Goal: Transaction & Acquisition: Book appointment/travel/reservation

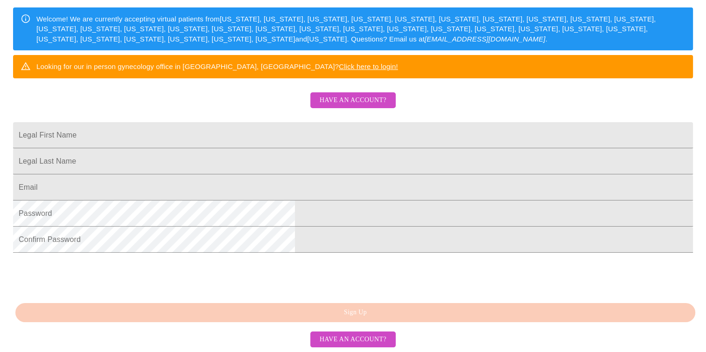
scroll to position [193, 0]
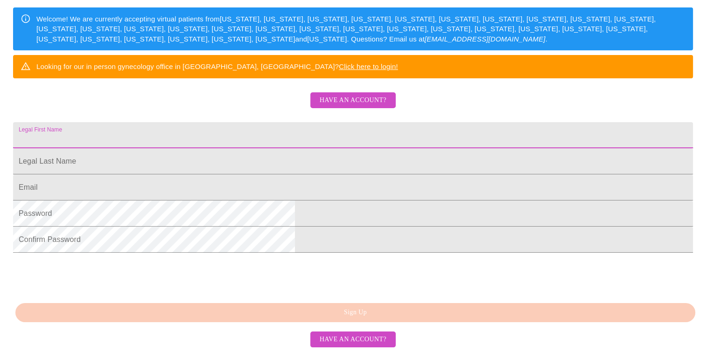
click at [332, 122] on input "Legal First Name" at bounding box center [352, 135] width 679 height 26
type input "April"
click at [226, 148] on input "Legal First Name" at bounding box center [352, 135] width 679 height 26
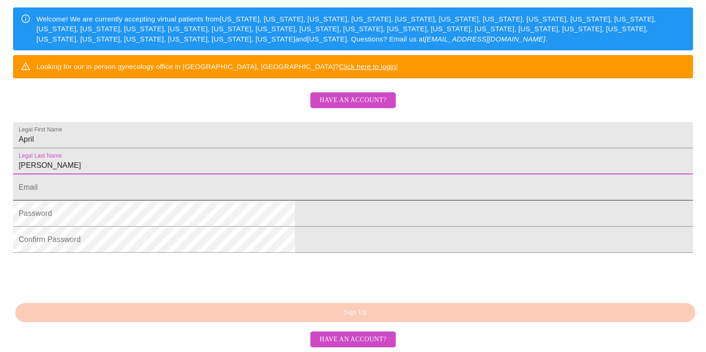
type input "Hannah"
click at [259, 185] on input "Legal First Name" at bounding box center [352, 187] width 679 height 26
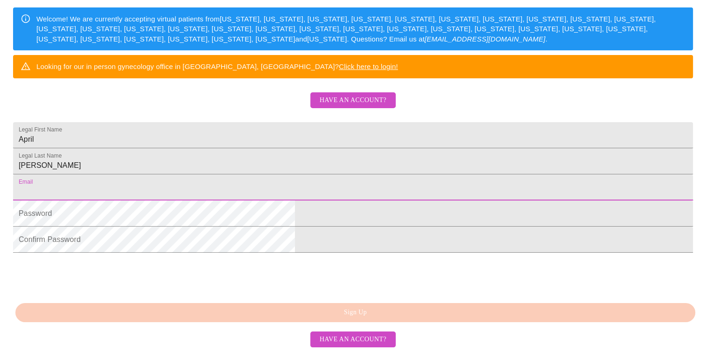
type input "aprilhannah126@gmail.com"
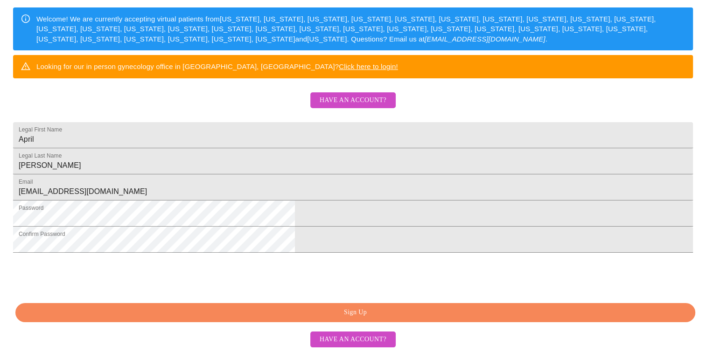
scroll to position [221, 0]
click at [424, 313] on span "Sign Up" at bounding box center [355, 313] width 658 height 12
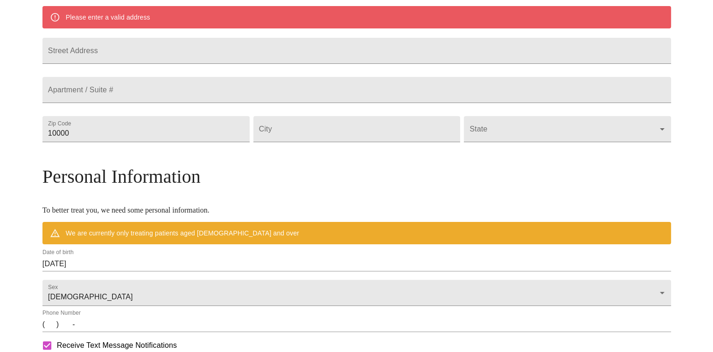
scroll to position [185, 0]
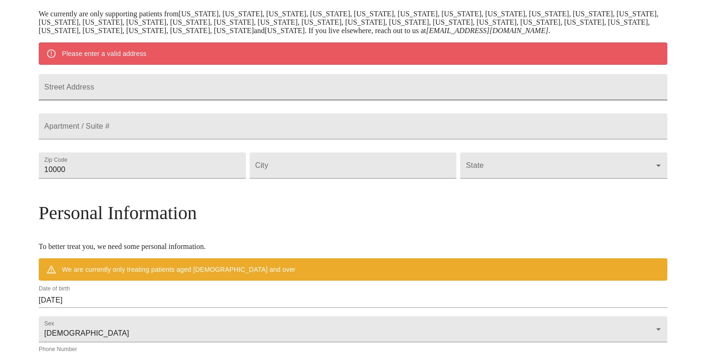
click at [272, 86] on input "Street Address" at bounding box center [353, 87] width 628 height 26
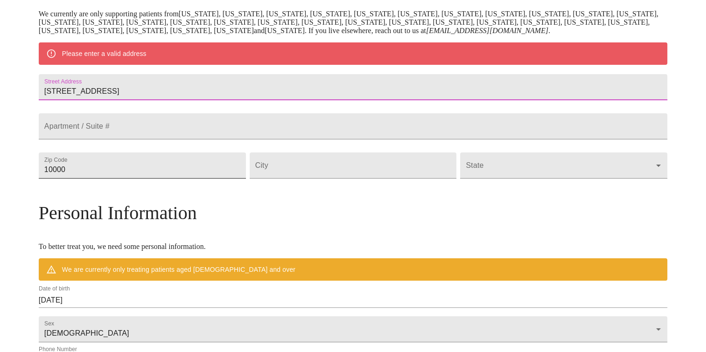
type input "11115 Cross Station Road"
click at [229, 179] on input "10000" at bounding box center [142, 166] width 207 height 26
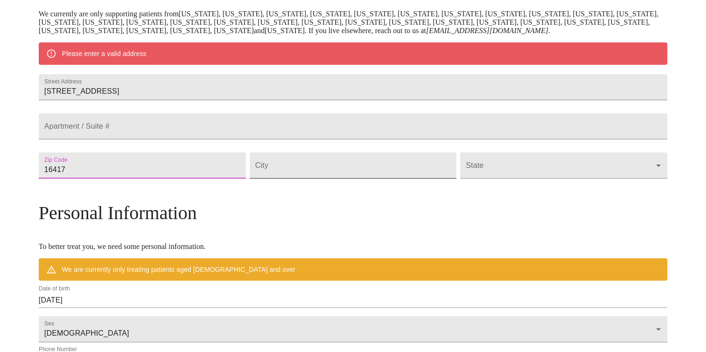
type input "16417"
click at [407, 179] on input "Street Address" at bounding box center [353, 166] width 207 height 26
type input "Girard"
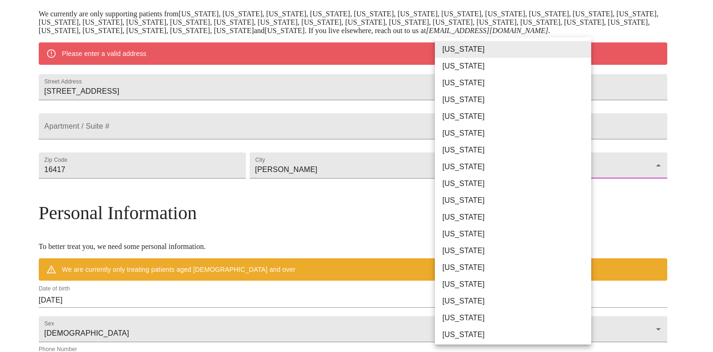
click at [526, 181] on body "MyMenopauseRx Welcome to MyMenopauseRx Since it's your first time here, you'll …" at bounding box center [356, 182] width 705 height 727
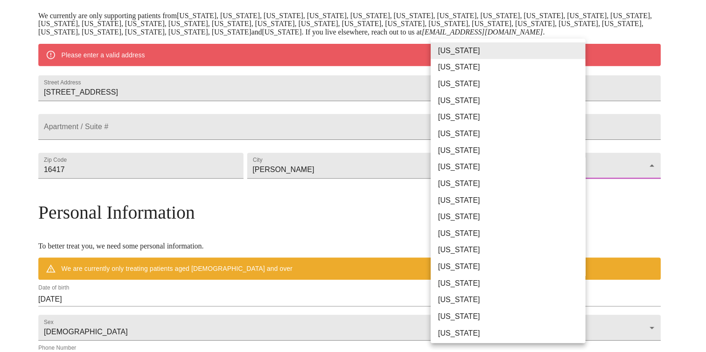
scroll to position [479, 0]
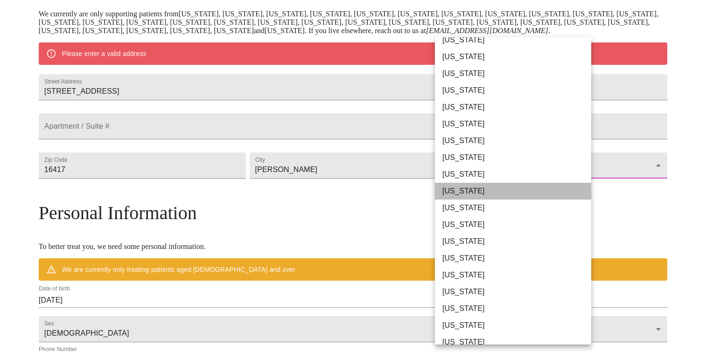
click at [529, 183] on li "Pennsylvania" at bounding box center [516, 191] width 163 height 17
type input "Pennsylvania"
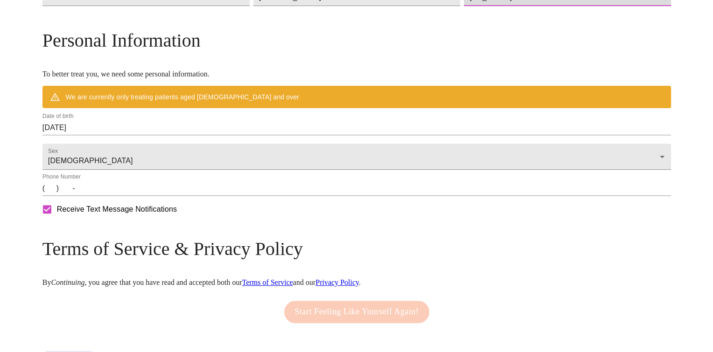
scroll to position [331, 0]
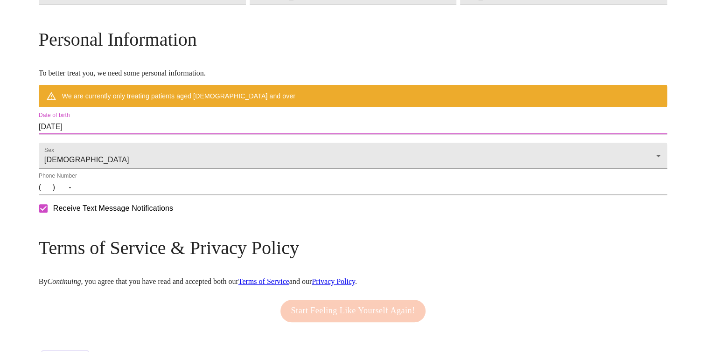
click at [136, 134] on input "08/16/2025" at bounding box center [353, 126] width 628 height 15
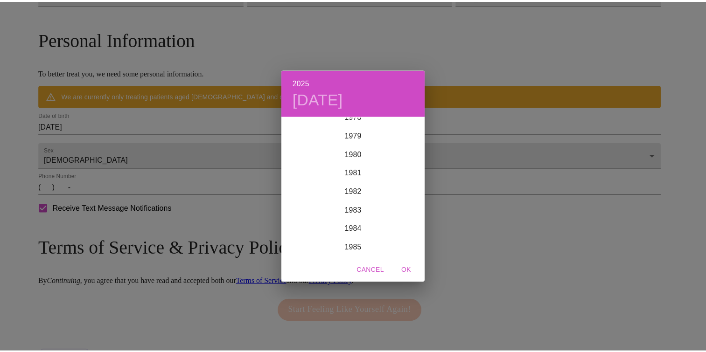
scroll to position [1483, 0]
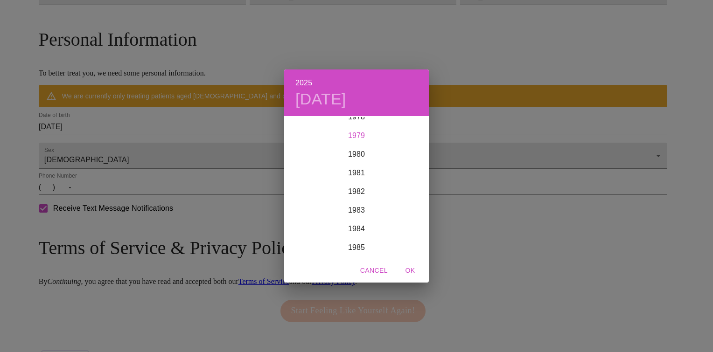
click at [360, 131] on div "1979" at bounding box center [356, 135] width 145 height 19
click at [307, 136] on div "Jan" at bounding box center [308, 134] width 48 height 35
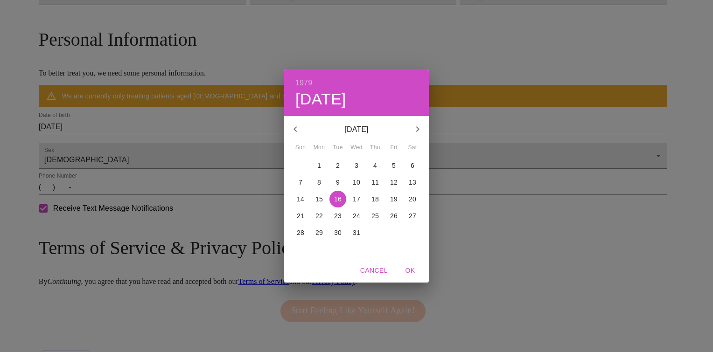
click at [392, 217] on p "26" at bounding box center [393, 215] width 7 height 9
click at [411, 271] on span "OK" at bounding box center [410, 271] width 22 height 12
type input "01/26/1979"
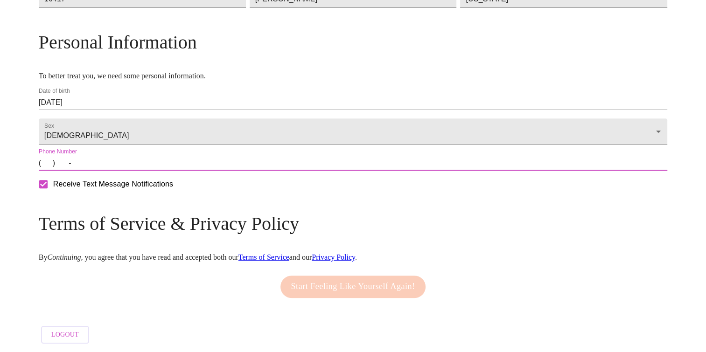
click at [126, 171] on input "(   )    -" at bounding box center [353, 163] width 628 height 15
click at [122, 171] on input "(   )    -" at bounding box center [353, 163] width 628 height 15
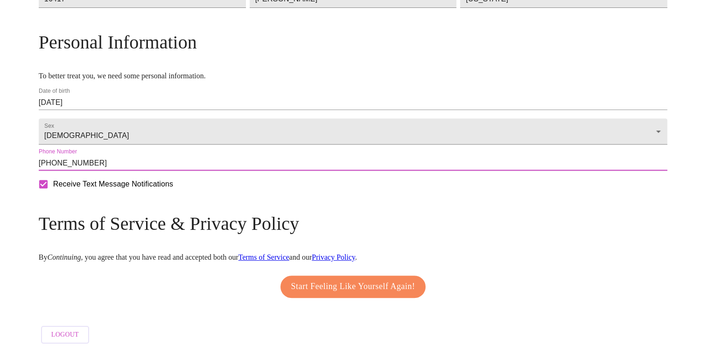
scroll to position [354, 0]
type input "(814) 882-8215"
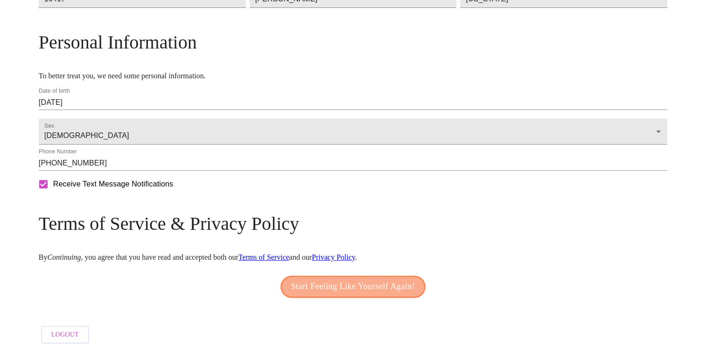
click at [367, 279] on span "Start Feeling Like Yourself Again!" at bounding box center [353, 286] width 124 height 15
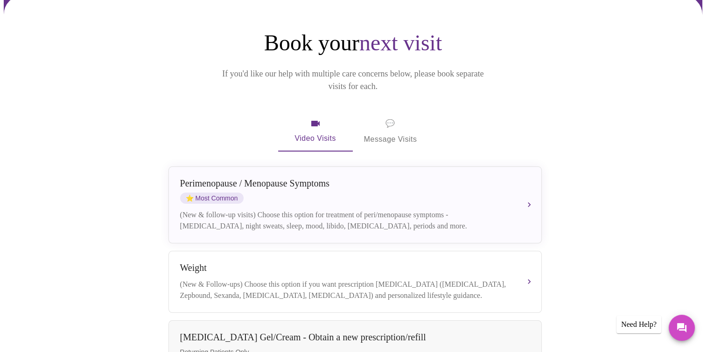
scroll to position [81, 0]
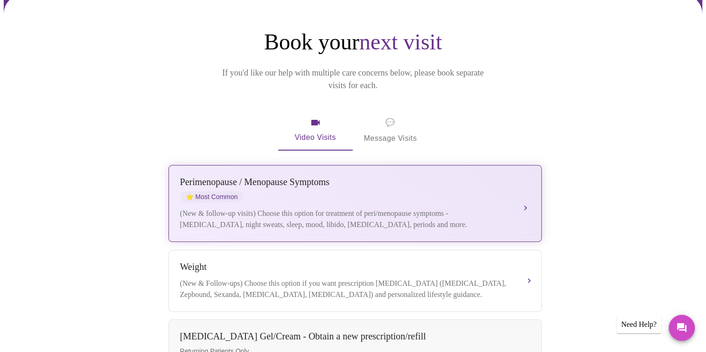
click at [362, 208] on div "(New & follow-up visits) Choose this option for treatment of peri/menopause sym…" at bounding box center [345, 219] width 331 height 22
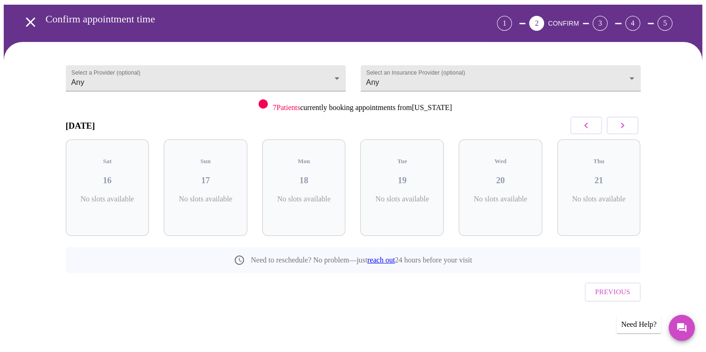
scroll to position [14, 0]
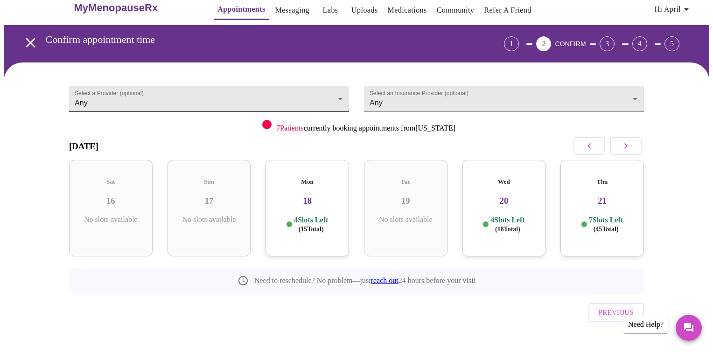
click at [340, 94] on body "MyMenopauseRx Appointments Messaging Labs Uploads Medications Community Refer a…" at bounding box center [356, 179] width 705 height 379
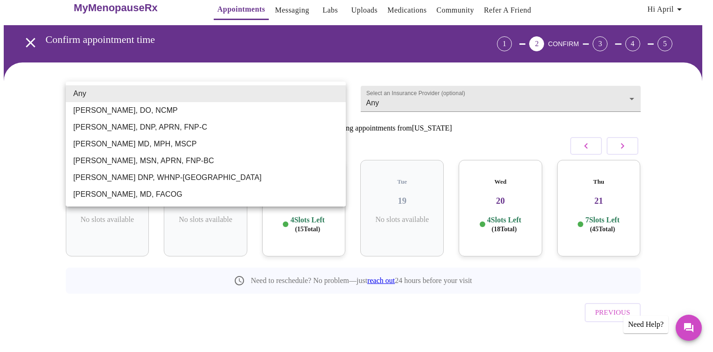
click at [325, 96] on li "Any" at bounding box center [206, 93] width 280 height 17
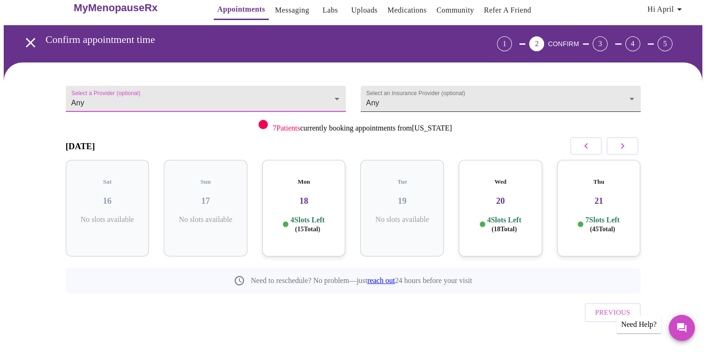
click at [484, 98] on body "MyMenopauseRx Appointments Messaging Labs Uploads Medications Community Refer a…" at bounding box center [353, 179] width 698 height 379
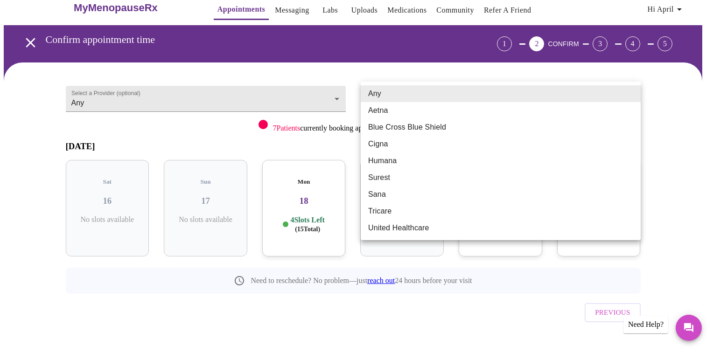
click at [406, 92] on li "Any" at bounding box center [501, 93] width 280 height 17
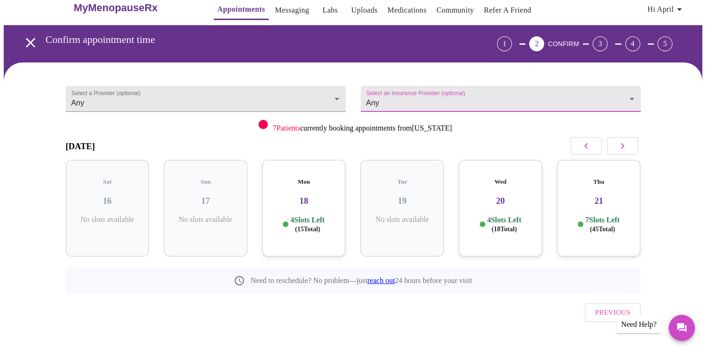
click at [618, 142] on icon "button" at bounding box center [622, 145] width 11 height 11
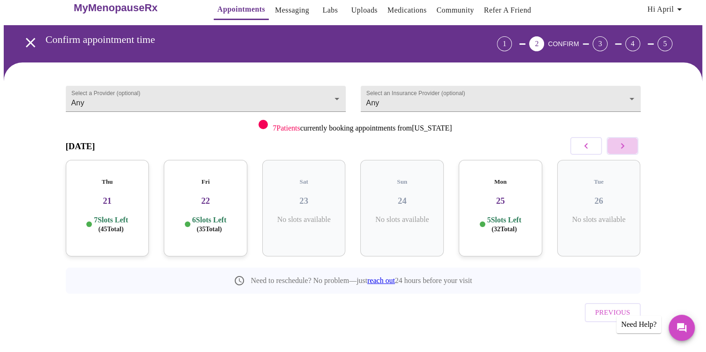
click at [618, 146] on icon "button" at bounding box center [622, 145] width 11 height 11
click at [619, 147] on icon "button" at bounding box center [622, 145] width 11 height 11
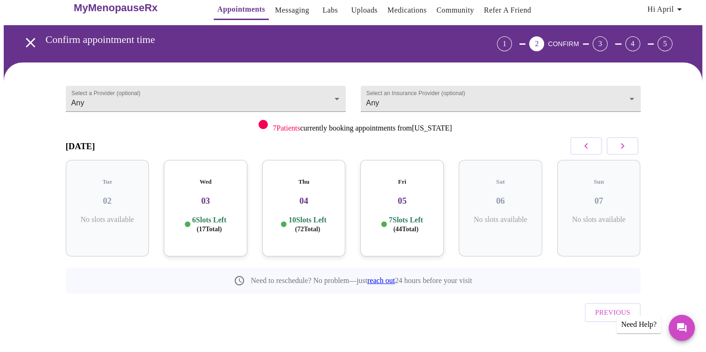
click at [620, 147] on icon "button" at bounding box center [622, 145] width 11 height 11
click at [583, 144] on icon "button" at bounding box center [585, 145] width 11 height 11
click at [584, 145] on icon "button" at bounding box center [585, 145] width 11 height 11
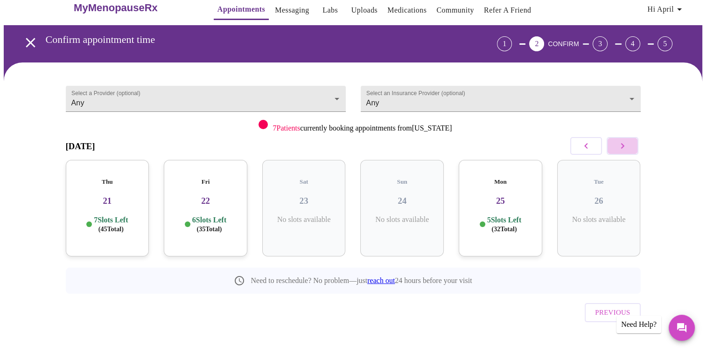
click at [609, 149] on button "button" at bounding box center [622, 146] width 32 height 18
click at [311, 215] on p "5 Slots Left ( 36 Total)" at bounding box center [307, 224] width 34 height 18
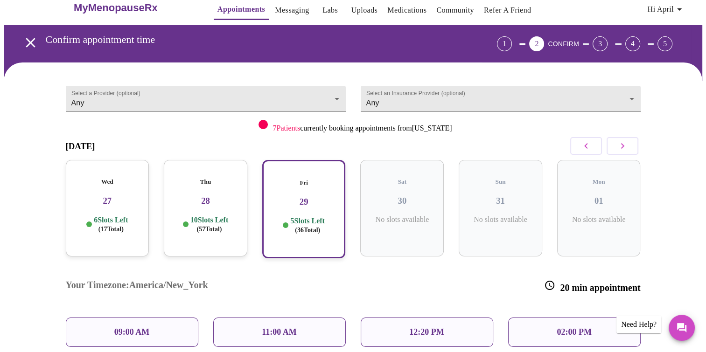
scroll to position [37, 0]
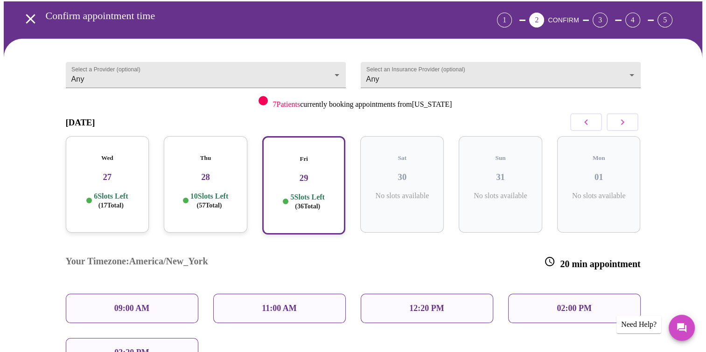
click at [221, 192] on p "10 Slots Left ( 57 Total)" at bounding box center [209, 201] width 38 height 18
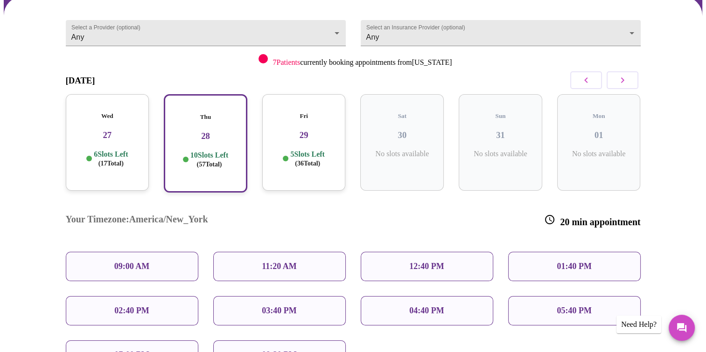
scroll to position [79, 0]
click at [121, 137] on div "Wed 27 6 Slots Left ( 17 Total)" at bounding box center [107, 143] width 83 height 97
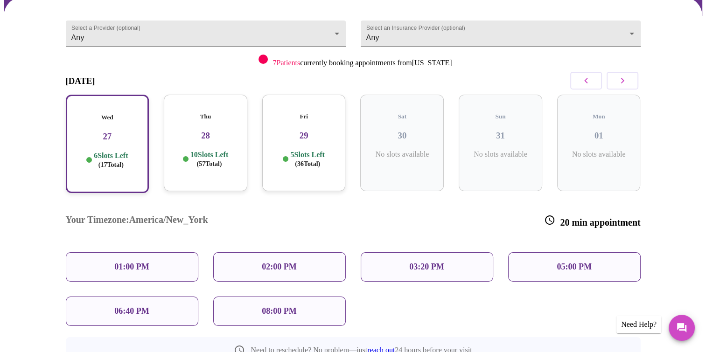
click at [591, 75] on icon "button" at bounding box center [585, 80] width 11 height 11
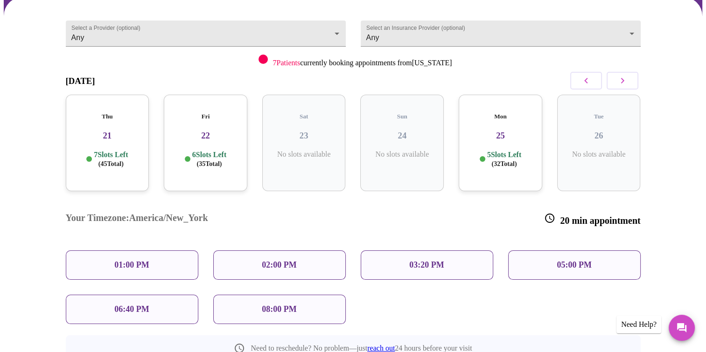
click at [506, 131] on h3 "25" at bounding box center [500, 136] width 69 height 10
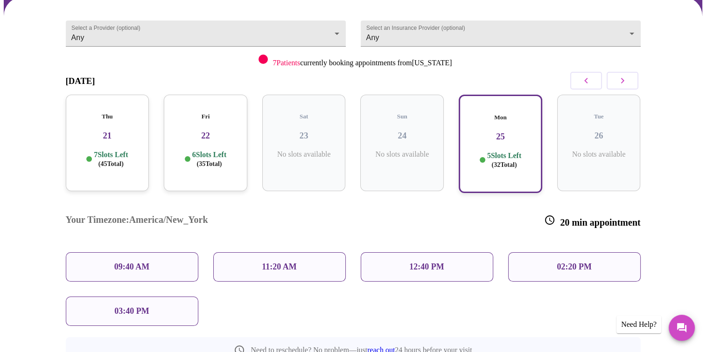
click at [215, 131] on h3 "22" at bounding box center [205, 136] width 69 height 10
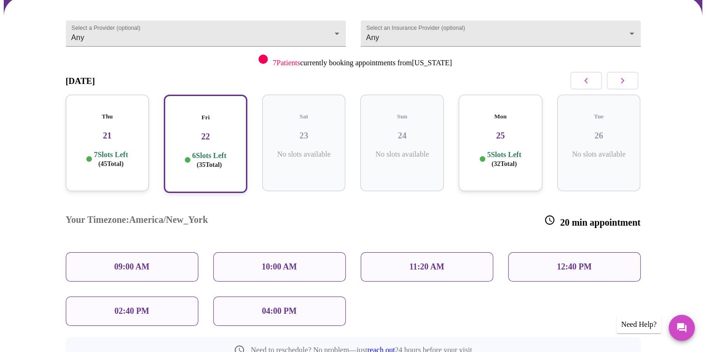
click at [292, 306] on p "04:00 PM" at bounding box center [279, 311] width 35 height 10
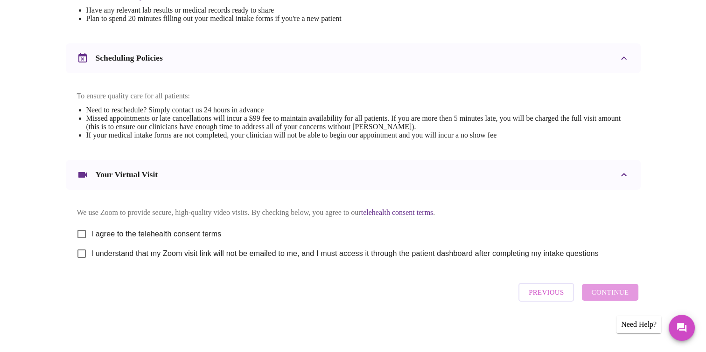
scroll to position [323, 0]
click at [82, 229] on input "I agree to the telehealth consent terms" at bounding box center [82, 234] width 20 height 20
checkbox input "true"
click at [82, 255] on input "I understand that my Zoom visit link will not be emailed to me, and I must acce…" at bounding box center [82, 254] width 20 height 20
checkbox input "true"
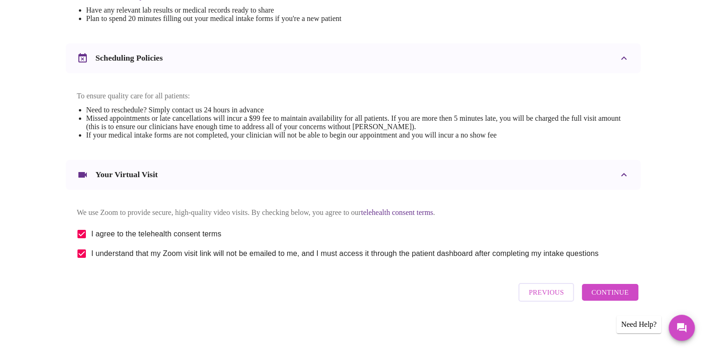
click at [621, 293] on span "Continue" at bounding box center [609, 292] width 37 height 12
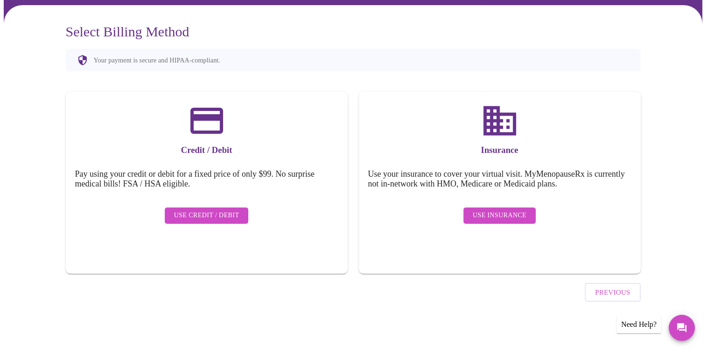
scroll to position [44, 0]
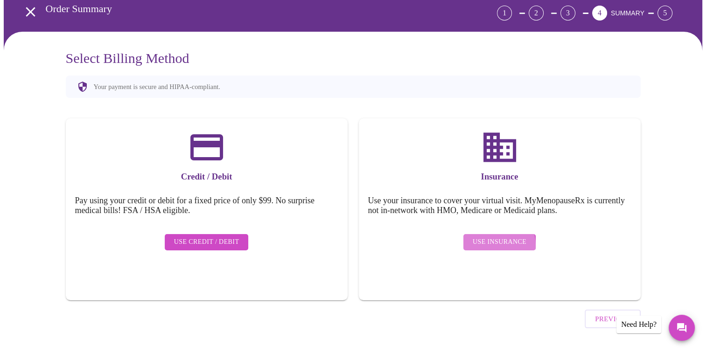
click at [487, 239] on span "Use Insurance" at bounding box center [499, 242] width 54 height 12
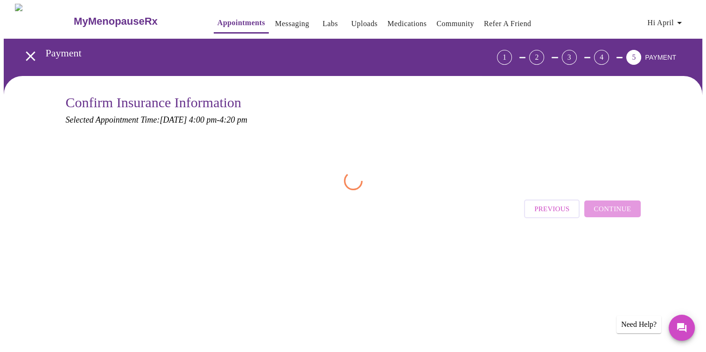
scroll to position [0, 0]
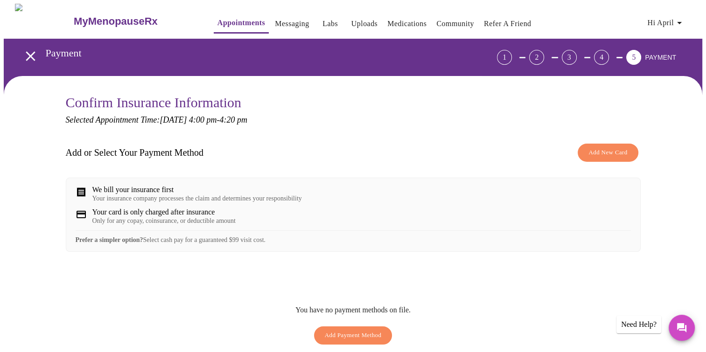
click at [181, 198] on div "Your insurance company processes the claim and determines your responsibility" at bounding box center [196, 198] width 209 height 7
click at [603, 155] on span "Add New Card" at bounding box center [607, 152] width 39 height 11
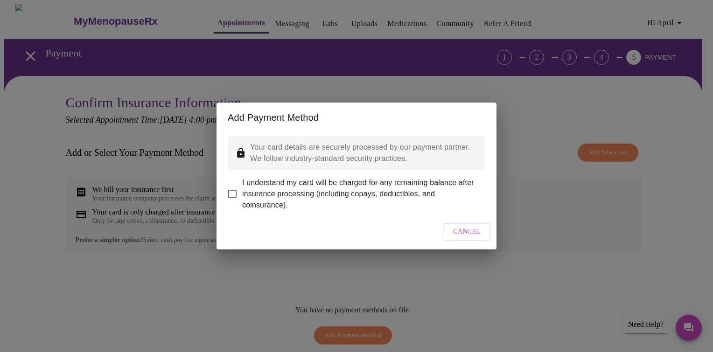
click at [235, 187] on input "I understand my card will be charged for any remaining balance after insurance …" at bounding box center [232, 194] width 20 height 20
checkbox input "true"
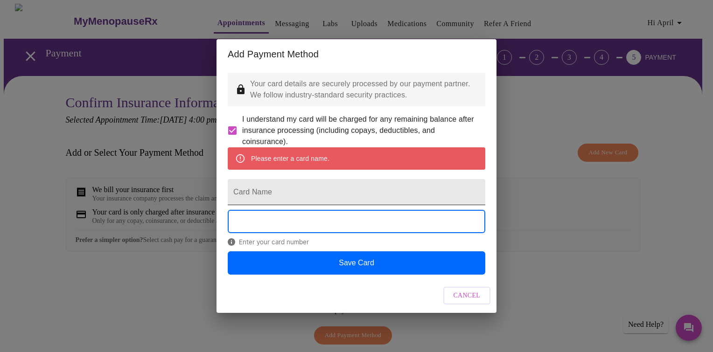
click at [314, 194] on input "Card Name" at bounding box center [356, 192] width 257 height 26
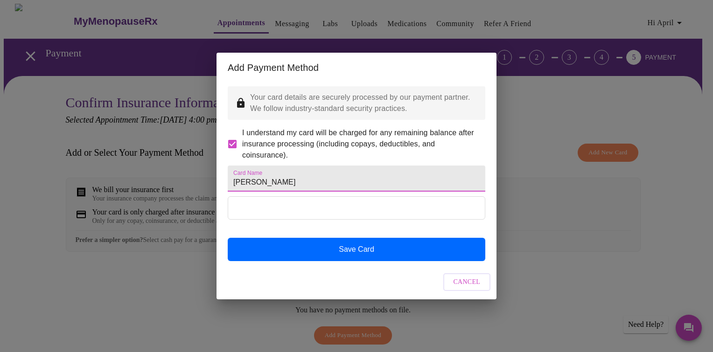
type input "Phillip Hannah"
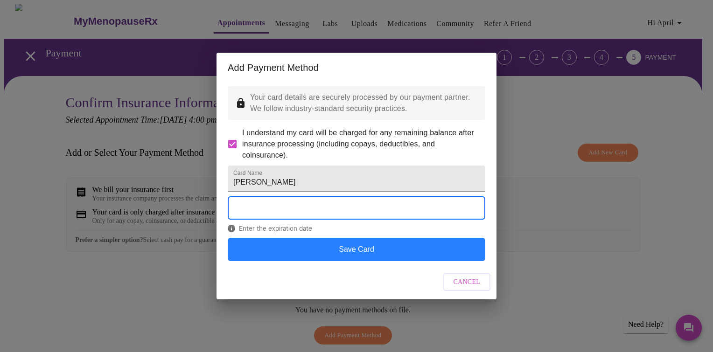
click at [360, 261] on button "Save Card" at bounding box center [356, 249] width 257 height 23
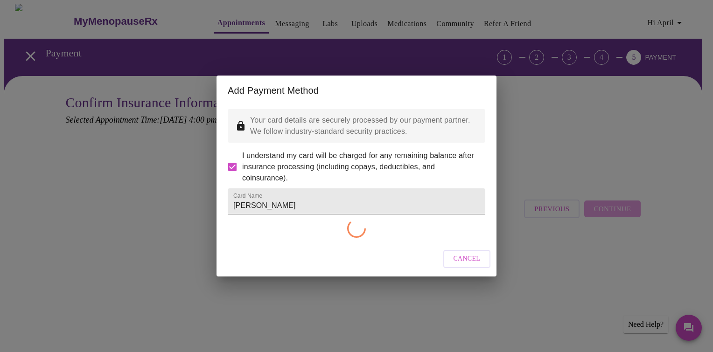
checkbox input "false"
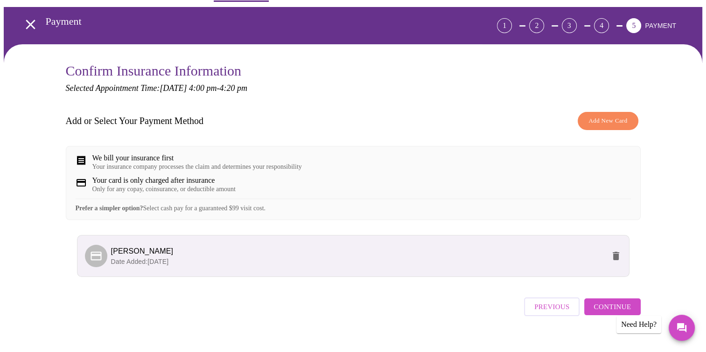
scroll to position [52, 0]
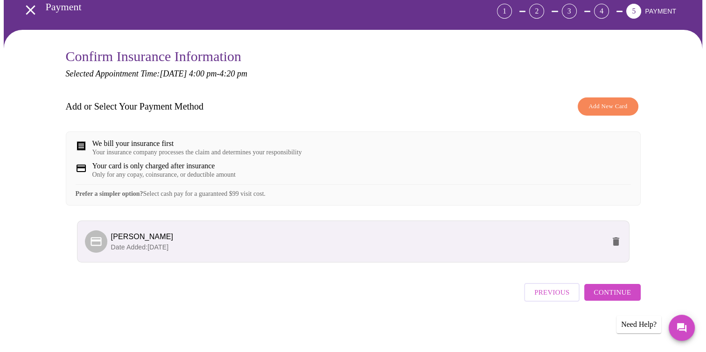
click at [612, 294] on span "Continue" at bounding box center [611, 292] width 37 height 12
